Goal: Find contact information: Obtain details needed to contact an individual or organization

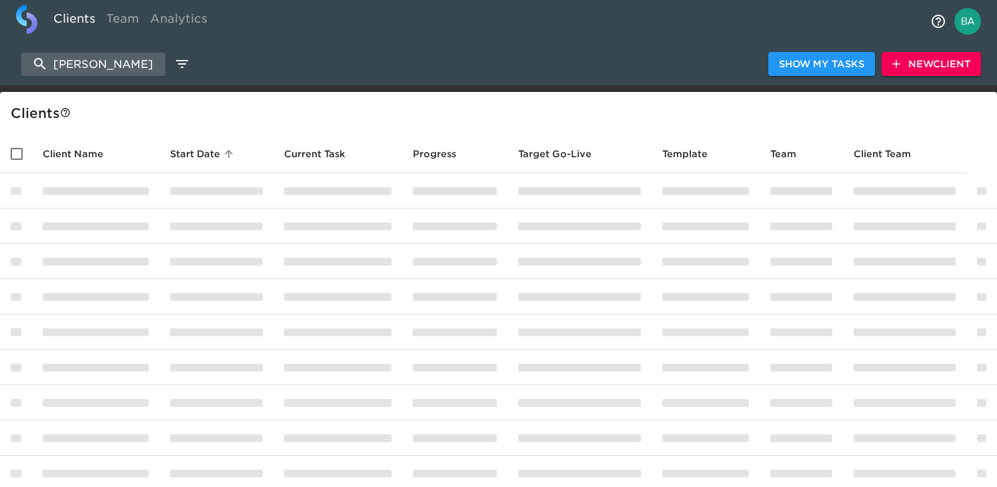
select select "10"
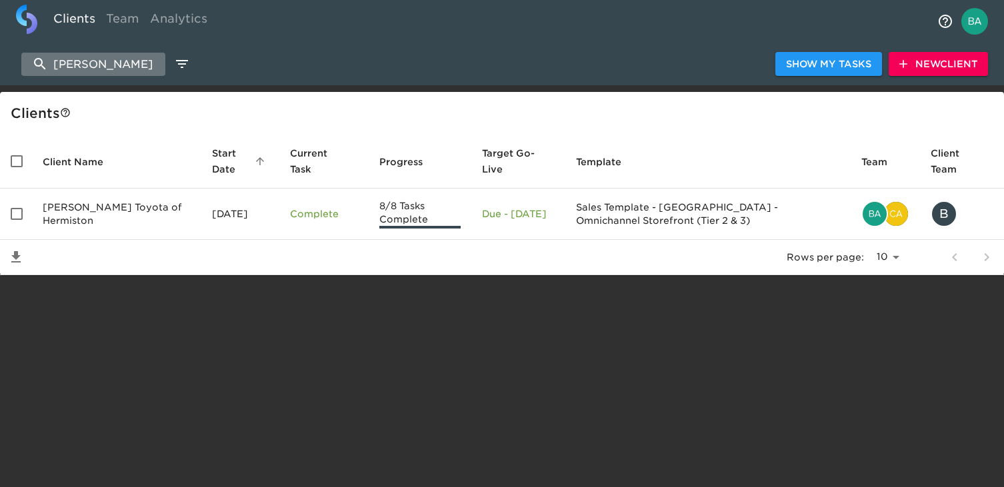
click at [81, 71] on input "hermis" at bounding box center [93, 64] width 144 height 23
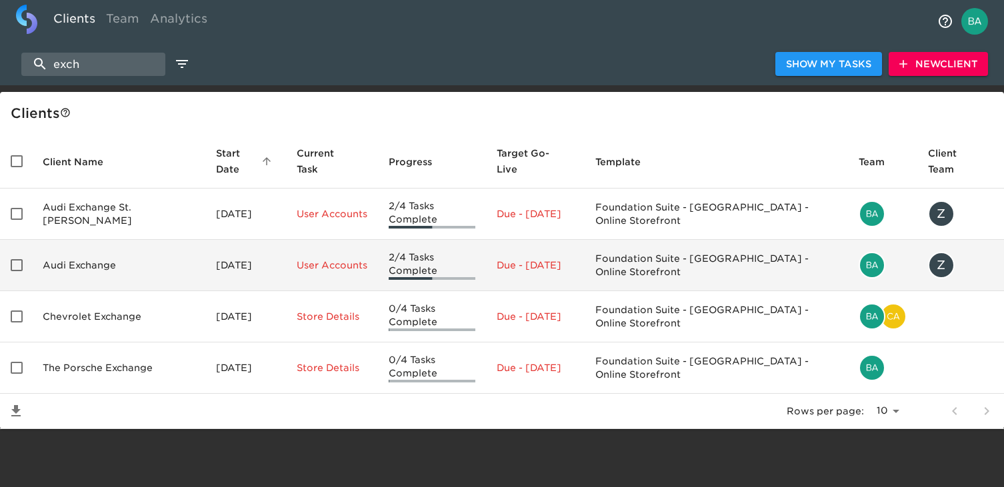
type input "exch"
click at [101, 250] on td "Audi Exchange" at bounding box center [118, 265] width 173 height 51
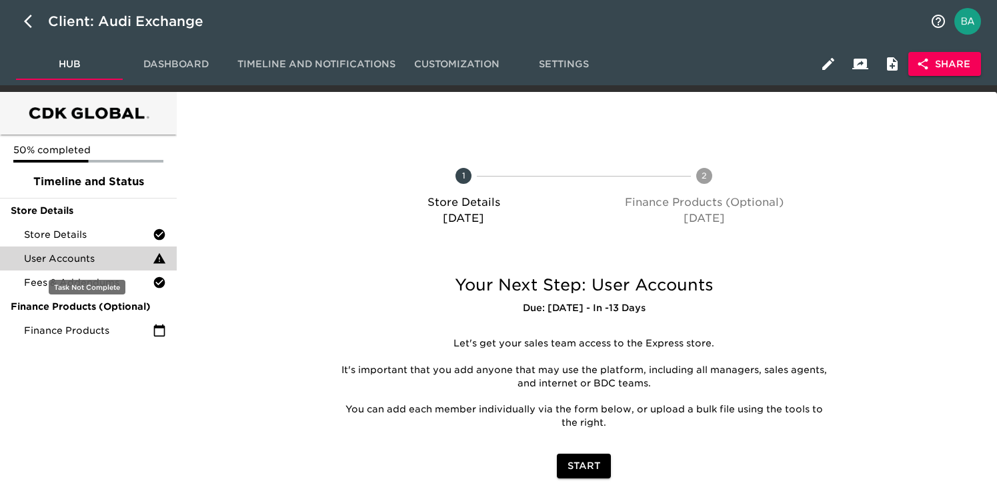
click at [71, 256] on span "User Accounts" at bounding box center [88, 258] width 129 height 13
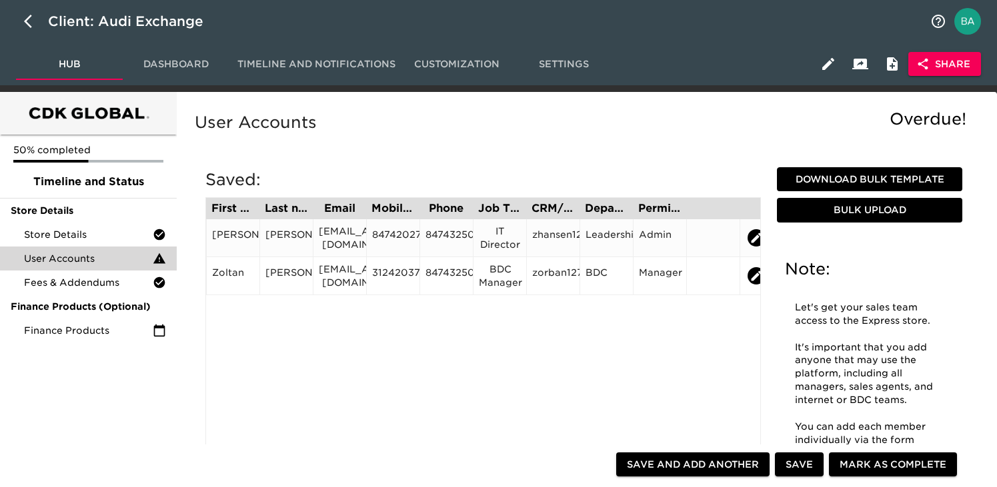
click at [335, 239] on div "zhansen@audiexchange.com" at bounding box center [340, 238] width 42 height 27
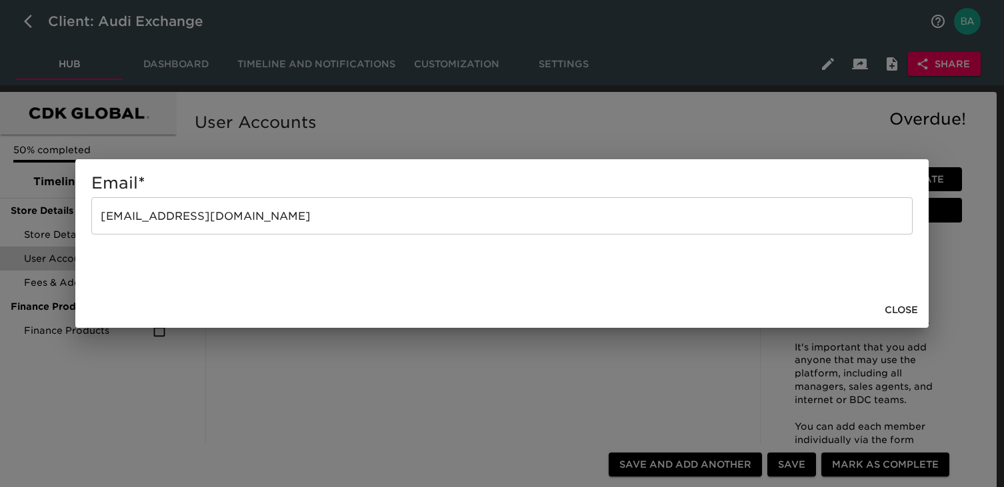
click at [431, 135] on div "Email * zhansen@audiexchange.com ​ Close" at bounding box center [502, 243] width 1004 height 487
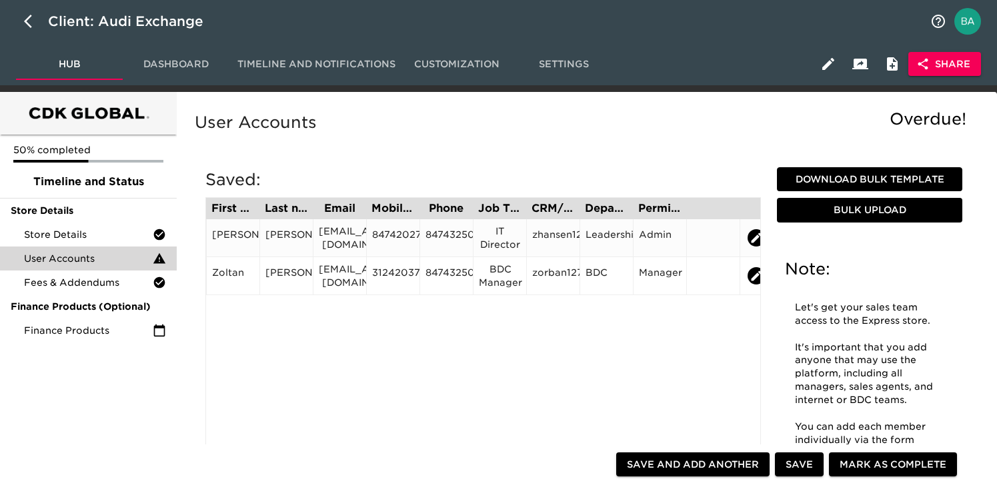
click at [395, 238] on div "8474202720" at bounding box center [393, 238] width 42 height 20
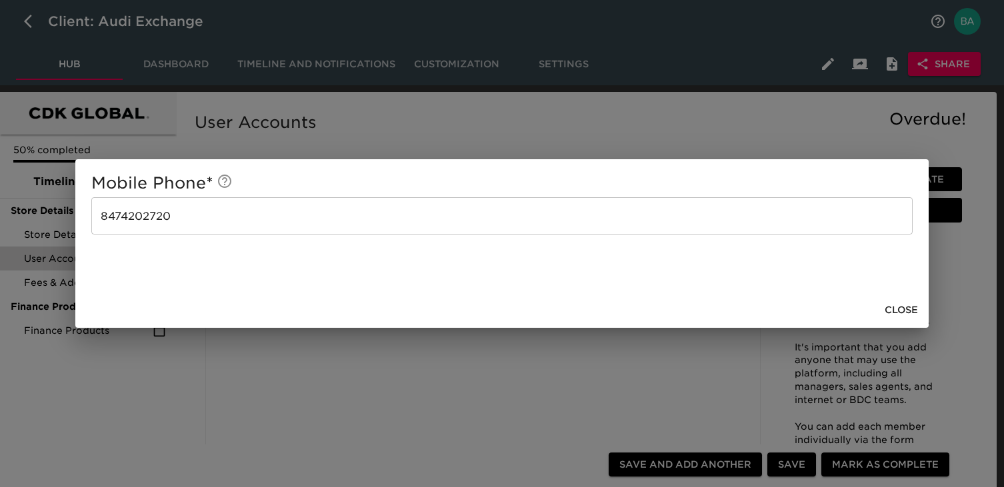
click at [393, 131] on div "Mobile Phone * 8474202720 ​ Close" at bounding box center [502, 243] width 1004 height 487
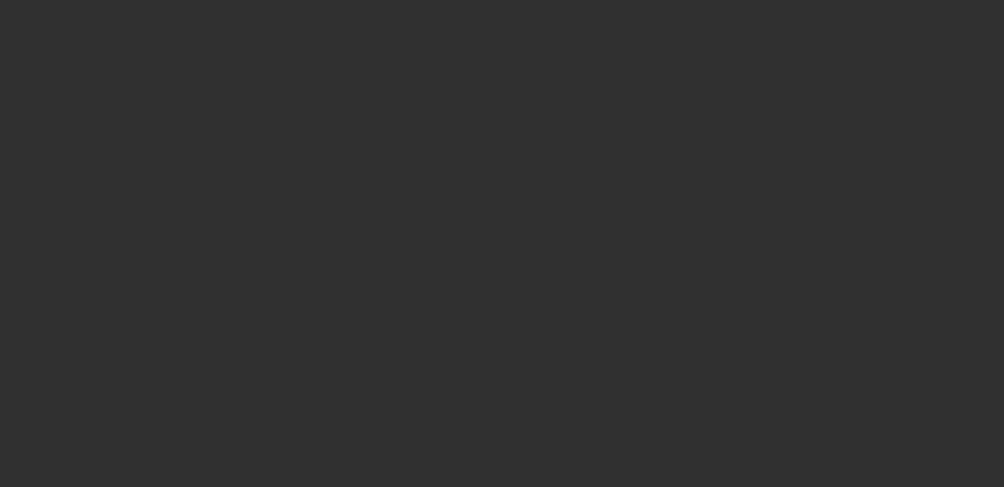
select select "10"
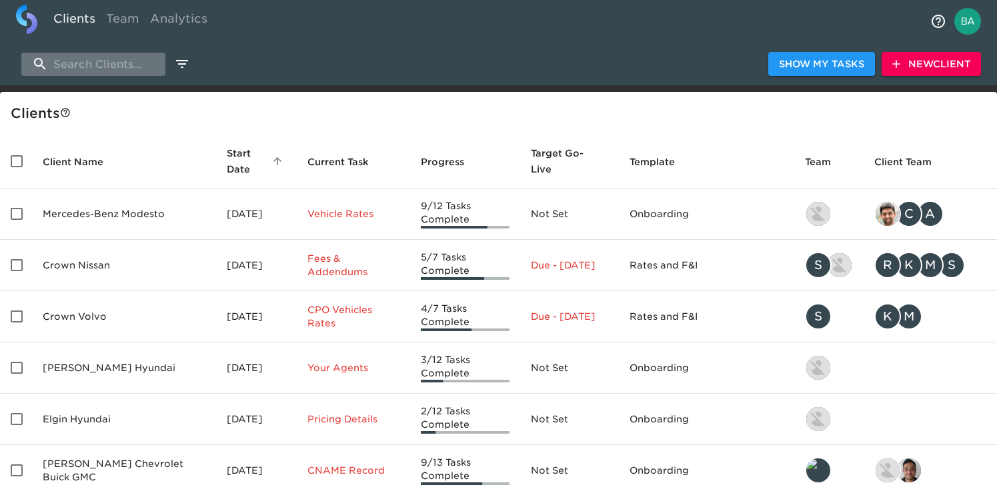
click at [106, 69] on input "search" at bounding box center [93, 64] width 144 height 23
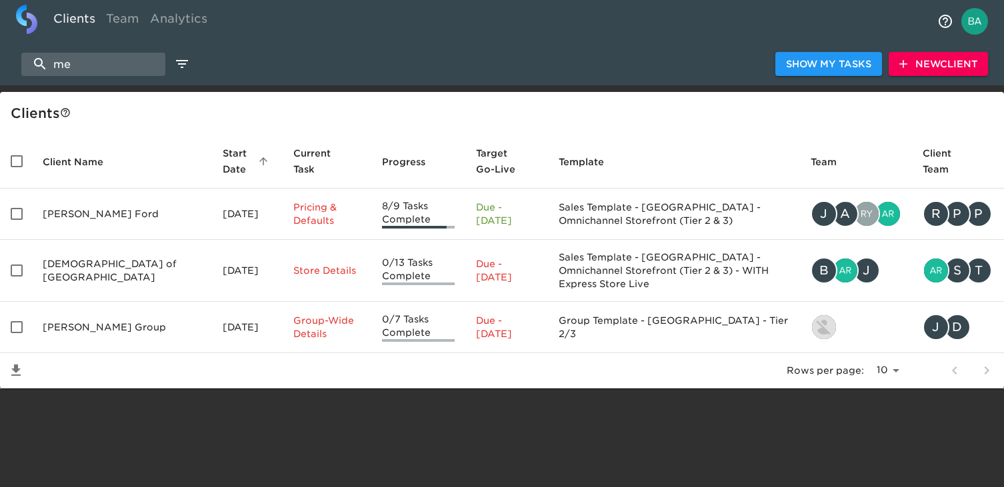
type input "m"
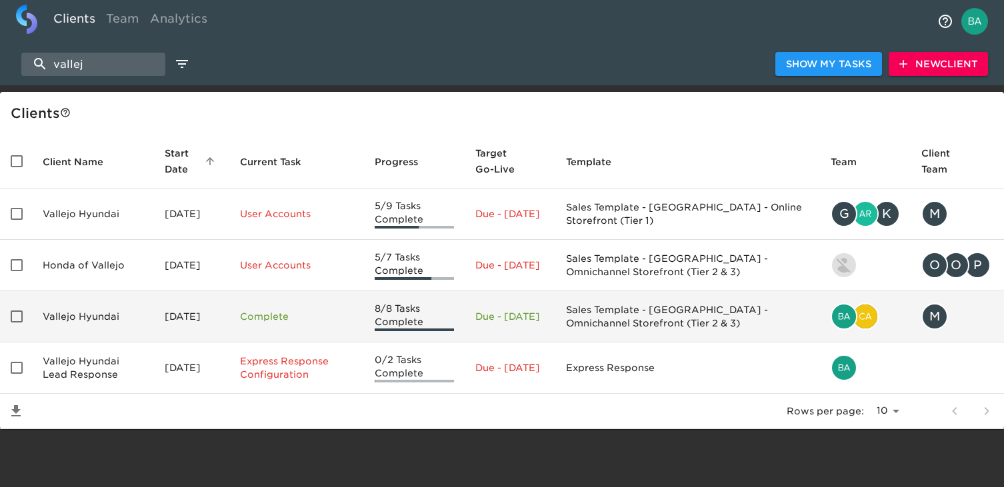
type input "vallej"
click at [101, 319] on td "Vallejo Hyundai" at bounding box center [93, 316] width 122 height 51
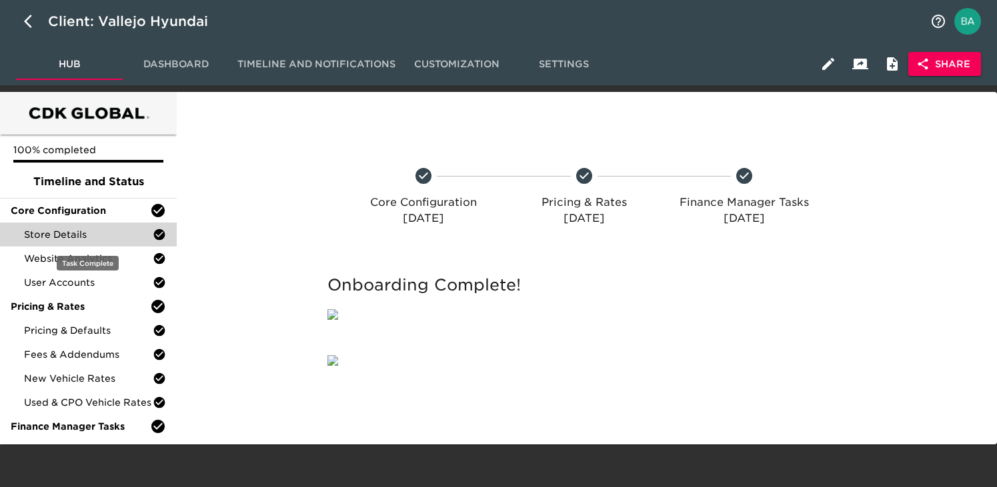
click at [102, 236] on span "Store Details" at bounding box center [88, 234] width 129 height 13
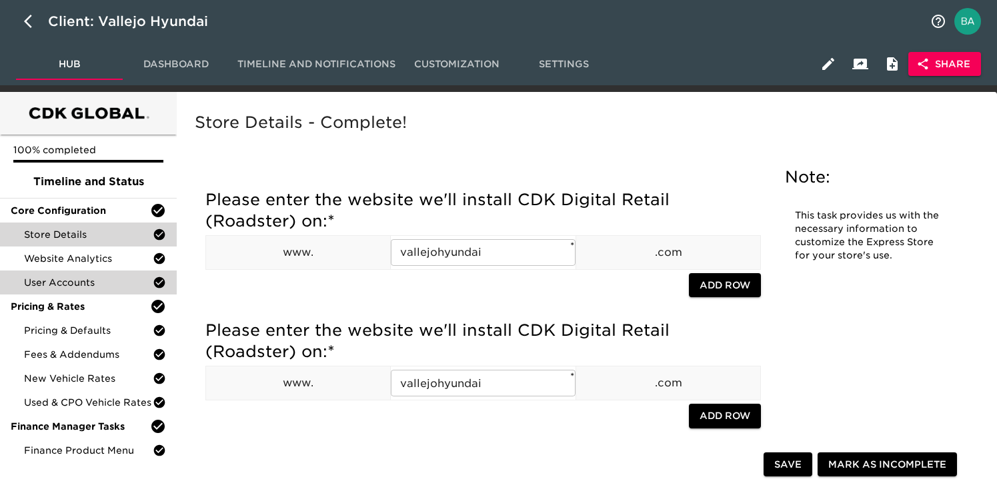
click at [51, 276] on span "User Accounts" at bounding box center [88, 282] width 129 height 13
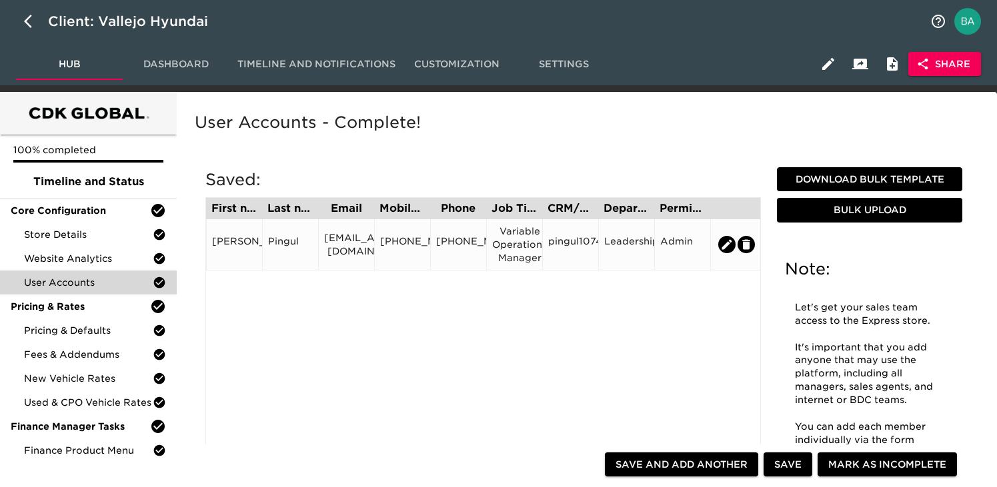
click at [407, 241] on div "707-563-7737" at bounding box center [402, 245] width 45 height 20
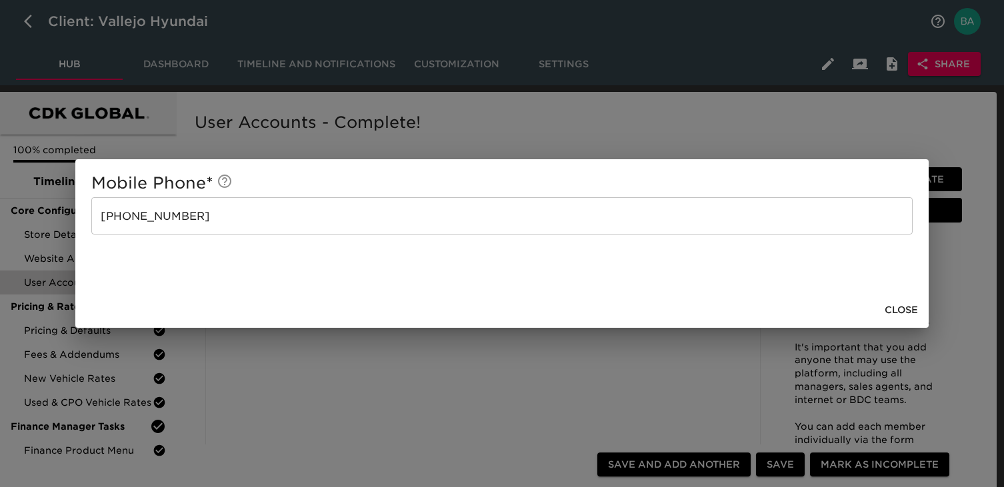
click at [426, 367] on div "Mobile Phone * 707-563-7737 ​ Close" at bounding box center [502, 243] width 1004 height 487
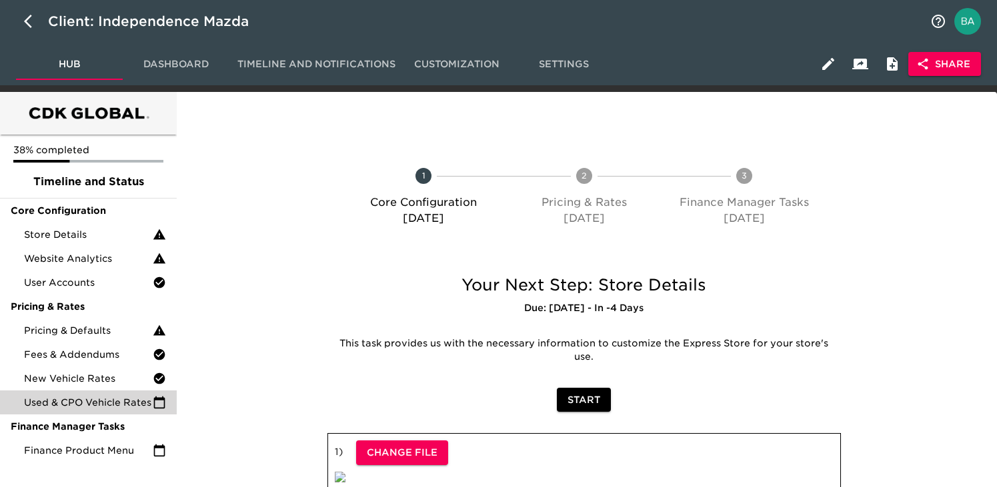
scroll to position [41, 0]
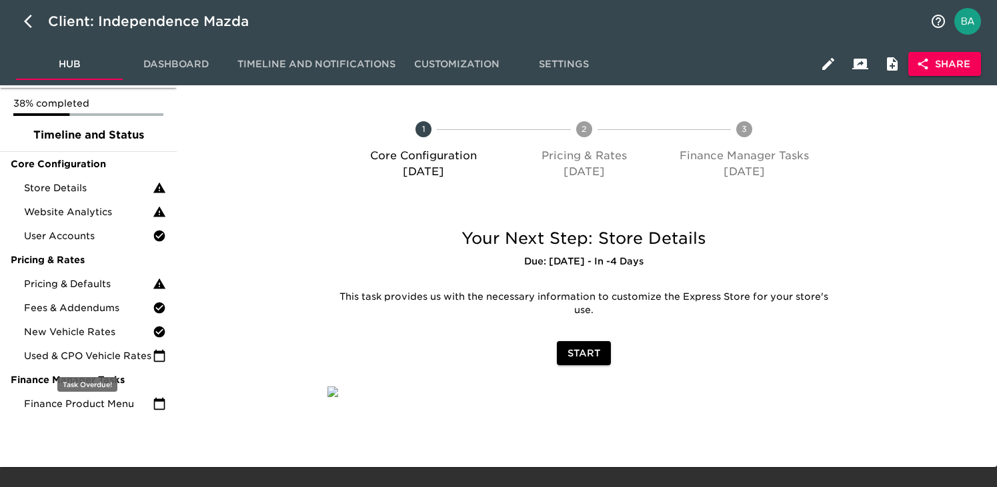
scroll to position [65, 0]
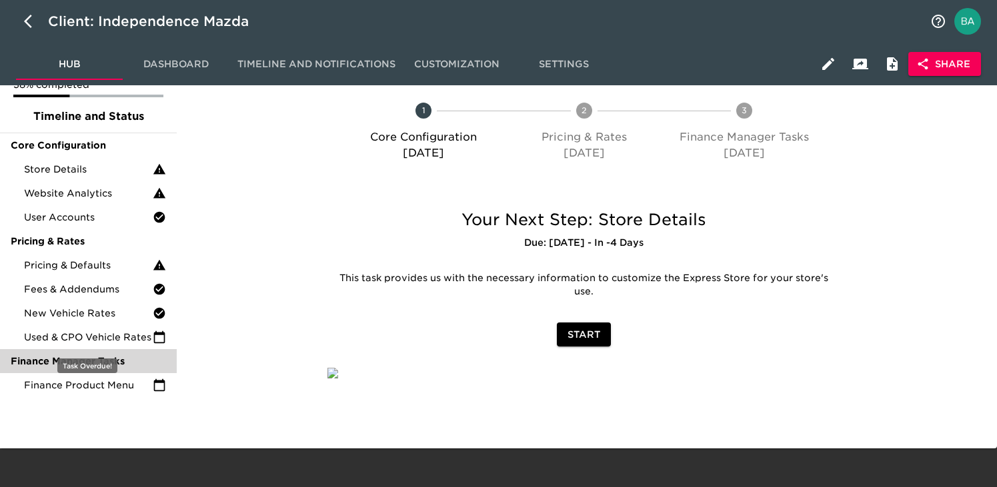
click at [103, 349] on div "Finance Manager Tasks" at bounding box center [88, 361] width 177 height 24
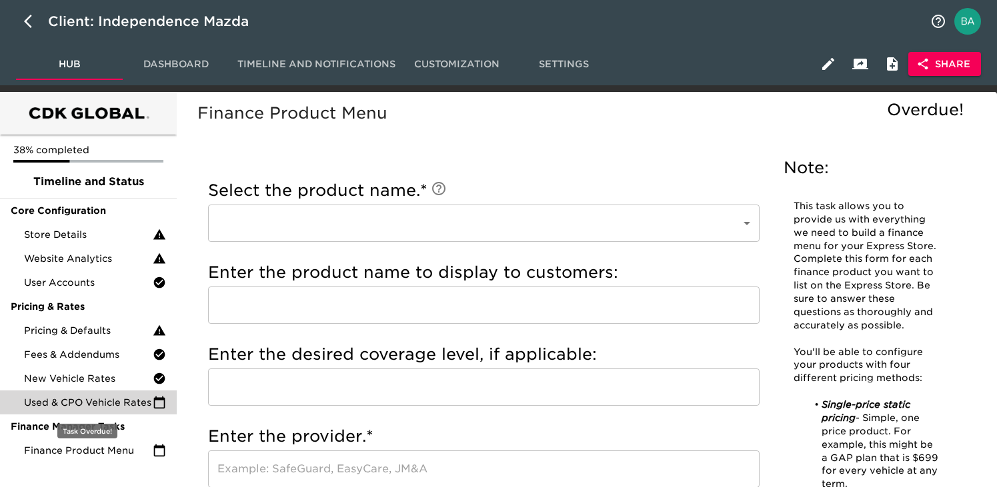
click at [90, 411] on div "Used & CPO Vehicle Rates" at bounding box center [88, 403] width 177 height 24
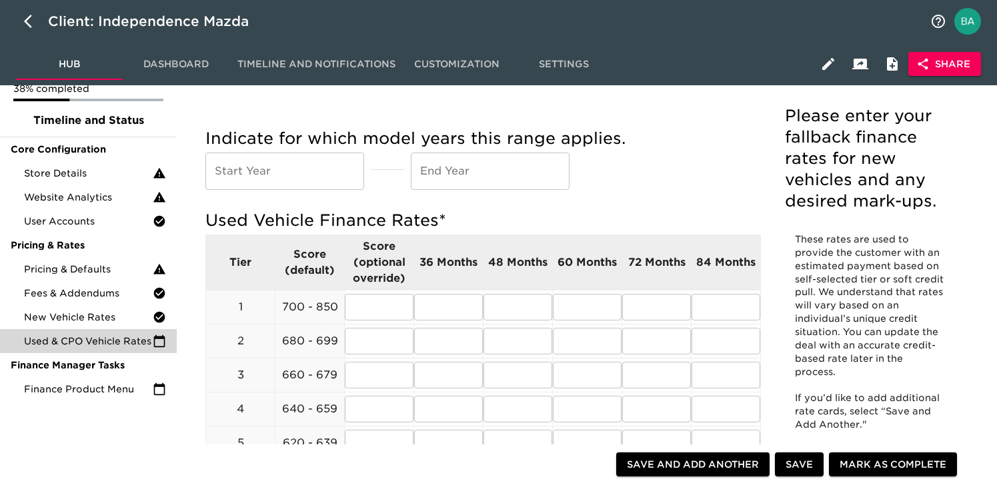
scroll to position [93, 0]
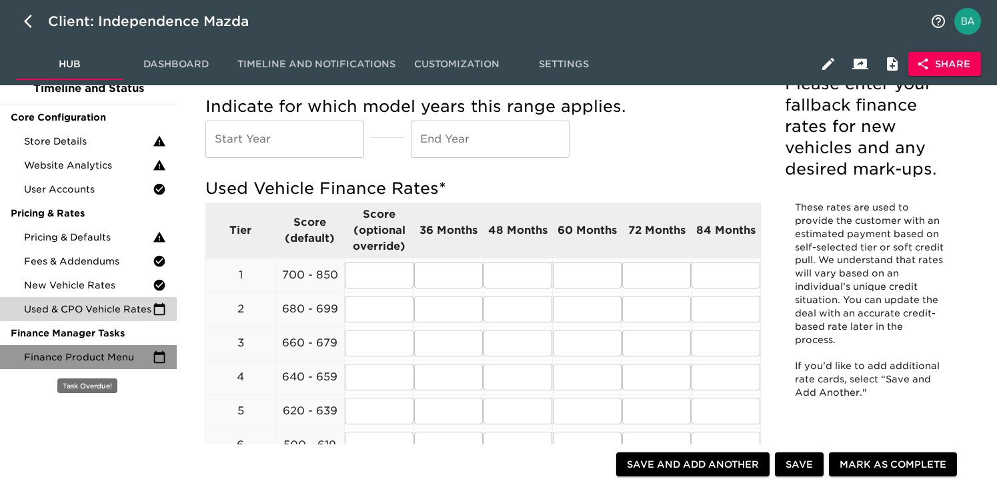
click at [101, 355] on span "Finance Product Menu" at bounding box center [88, 357] width 129 height 13
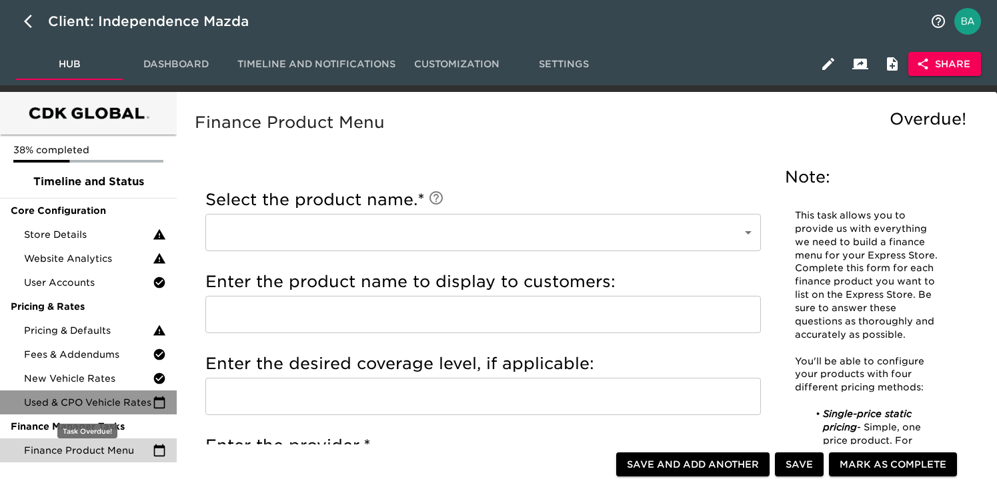
click at [107, 396] on span "Used & CPO Vehicle Rates" at bounding box center [88, 402] width 129 height 13
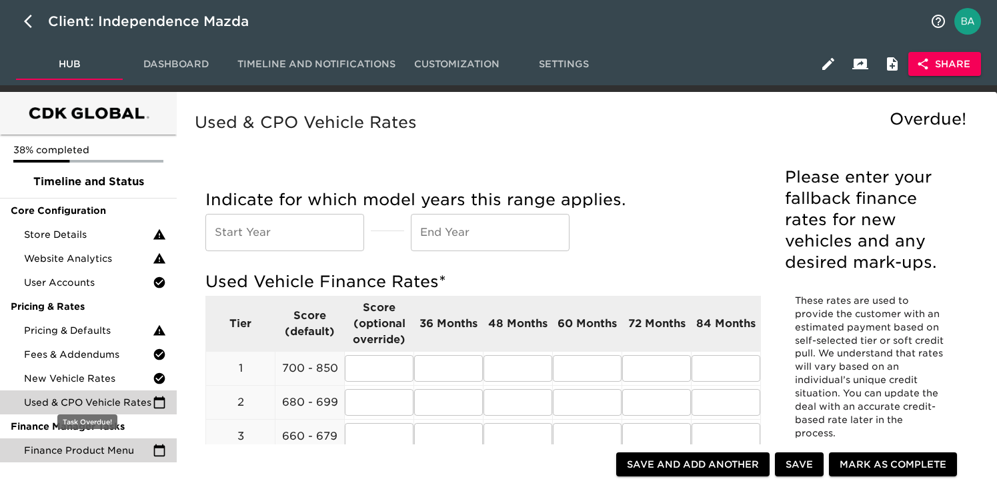
click at [101, 453] on span "Finance Product Menu" at bounding box center [88, 450] width 129 height 13
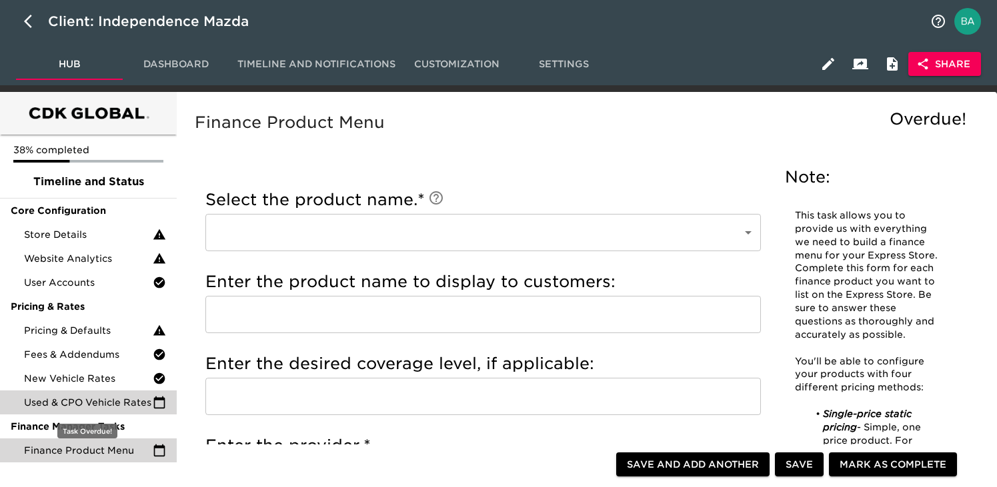
click at [87, 392] on div "Used & CPO Vehicle Rates" at bounding box center [88, 403] width 177 height 24
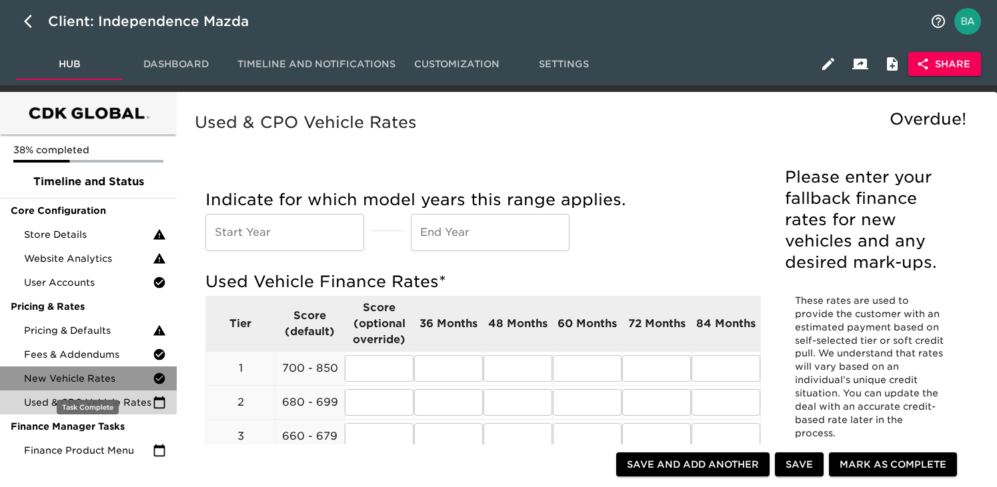
click at [69, 371] on div "New Vehicle Rates" at bounding box center [88, 379] width 177 height 24
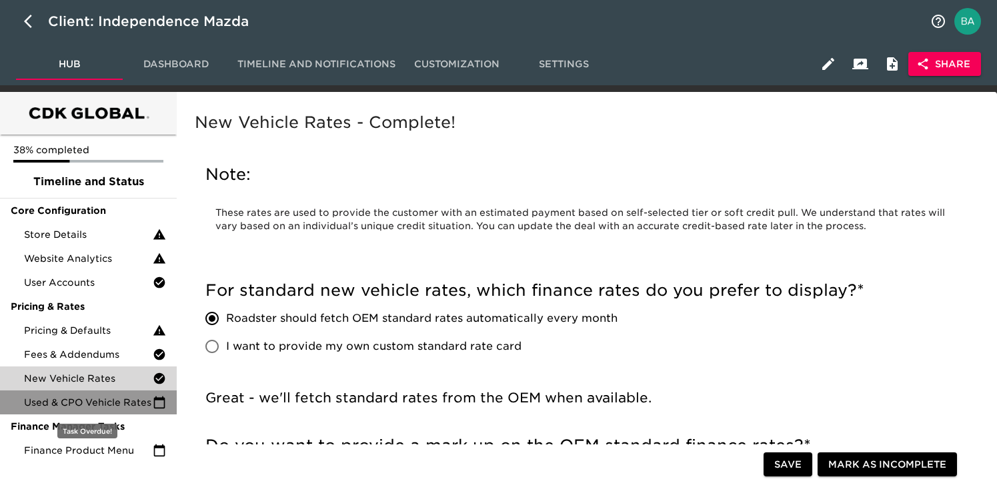
click at [105, 405] on span "Used & CPO Vehicle Rates" at bounding box center [88, 402] width 129 height 13
